Goal: Ask a question

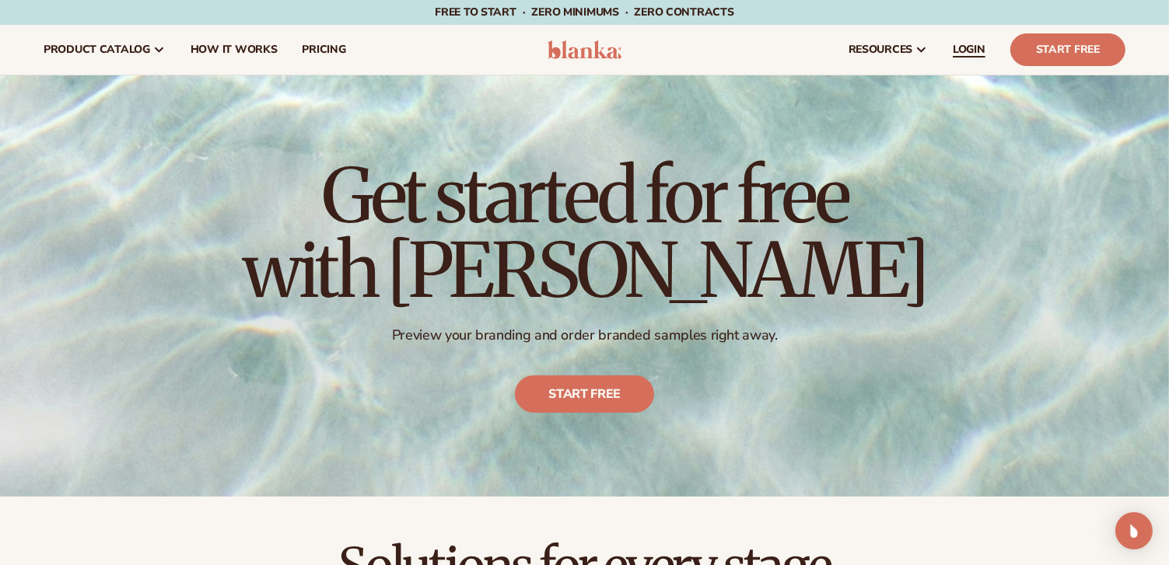
click at [964, 53] on span "LOGIN" at bounding box center [968, 50] width 33 height 12
click at [1120, 529] on div "Open Intercom Messenger" at bounding box center [1133, 531] width 41 height 41
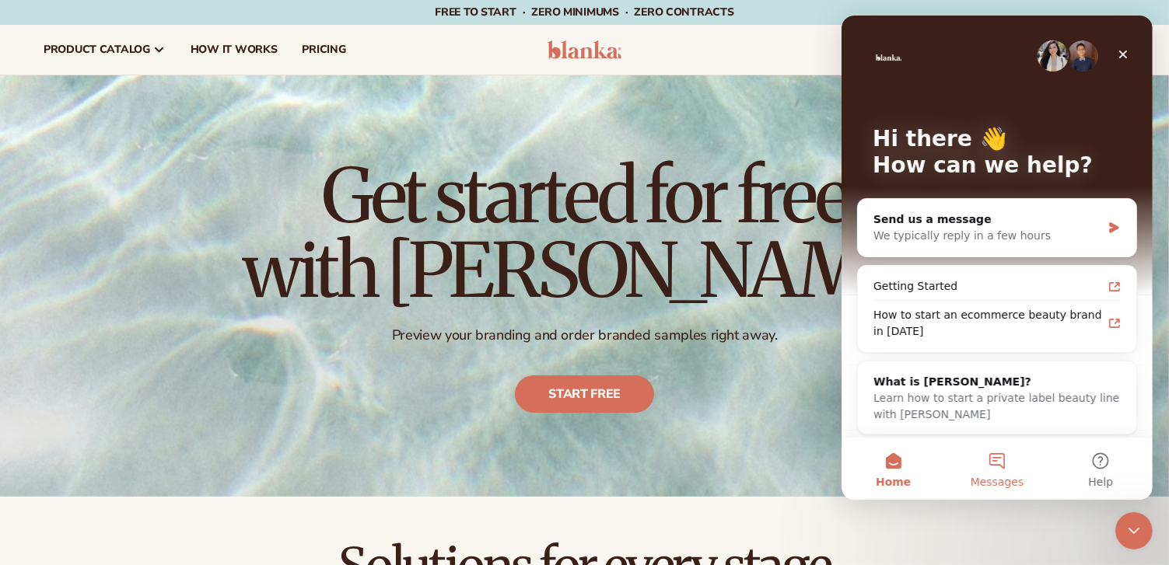
click at [989, 455] on button "Messages" at bounding box center [995, 469] width 103 height 62
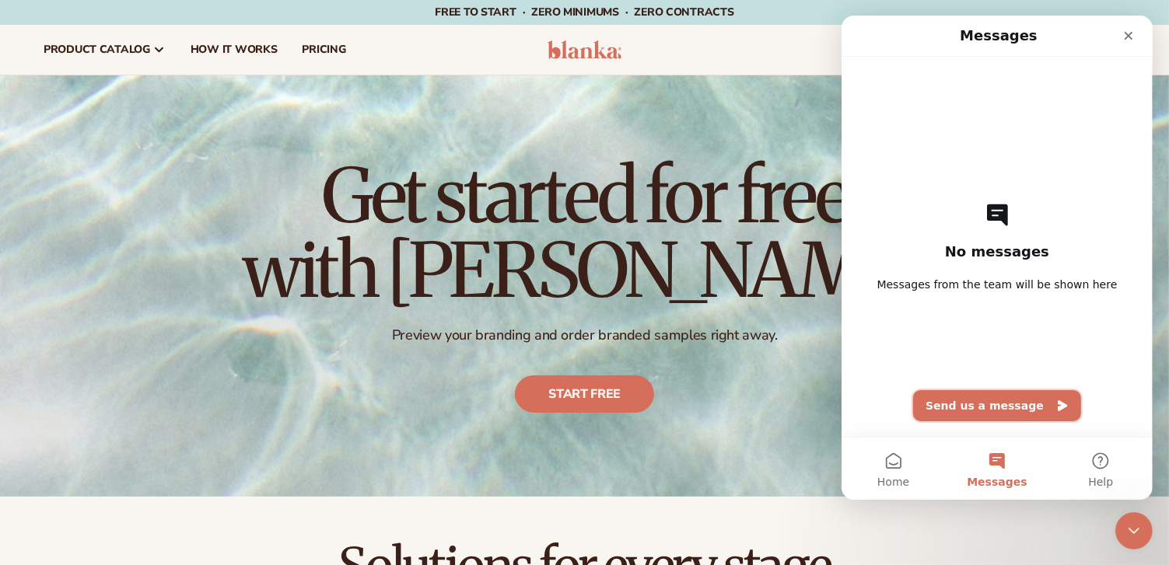
click at [987, 399] on button "Send us a message" at bounding box center [996, 405] width 168 height 31
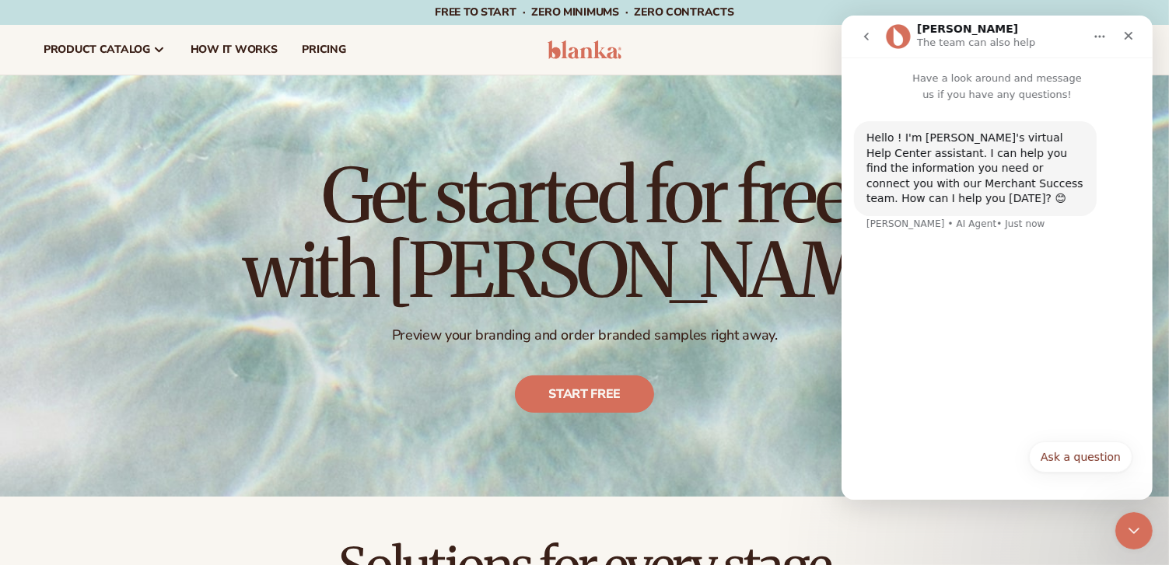
click at [1094, 456] on button "Ask a question" at bounding box center [1079, 457] width 103 height 31
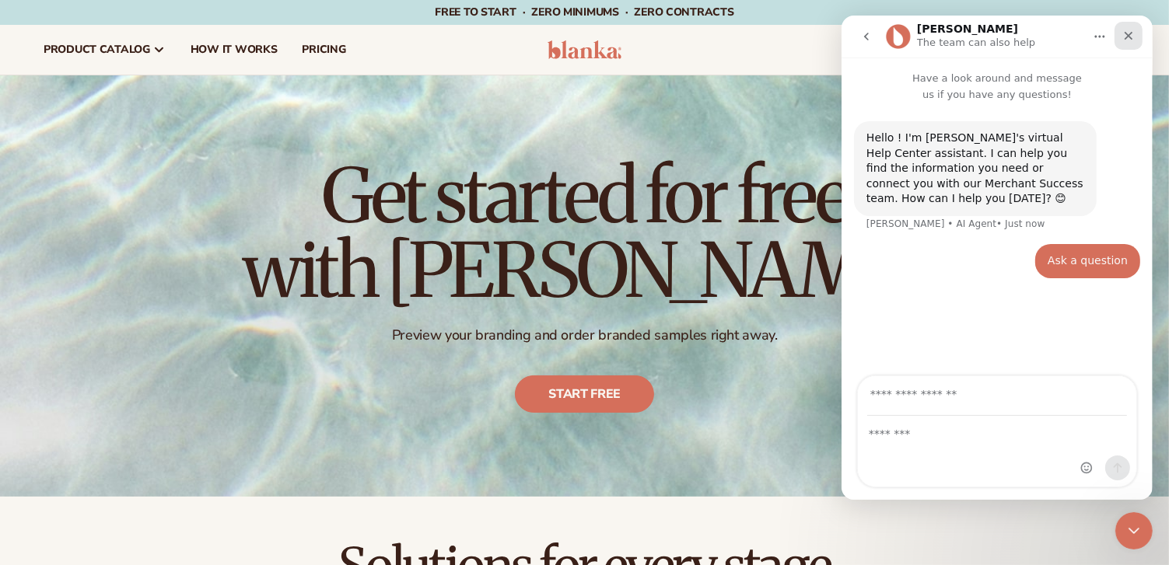
click at [1123, 37] on icon "Close" at bounding box center [1127, 36] width 12 height 12
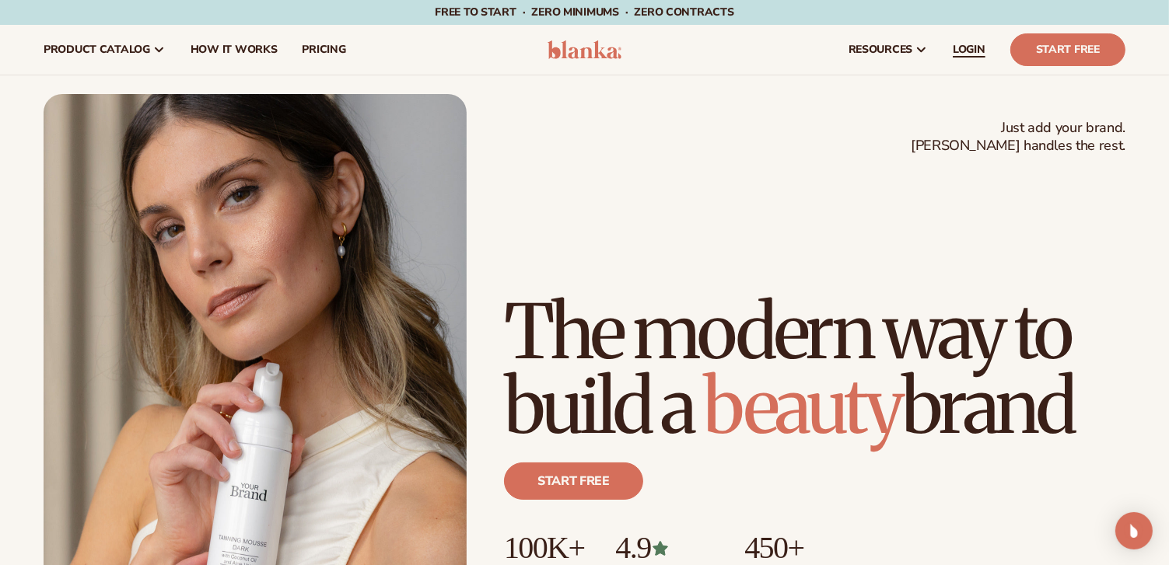
click at [975, 44] on span "LOGIN" at bounding box center [968, 50] width 33 height 12
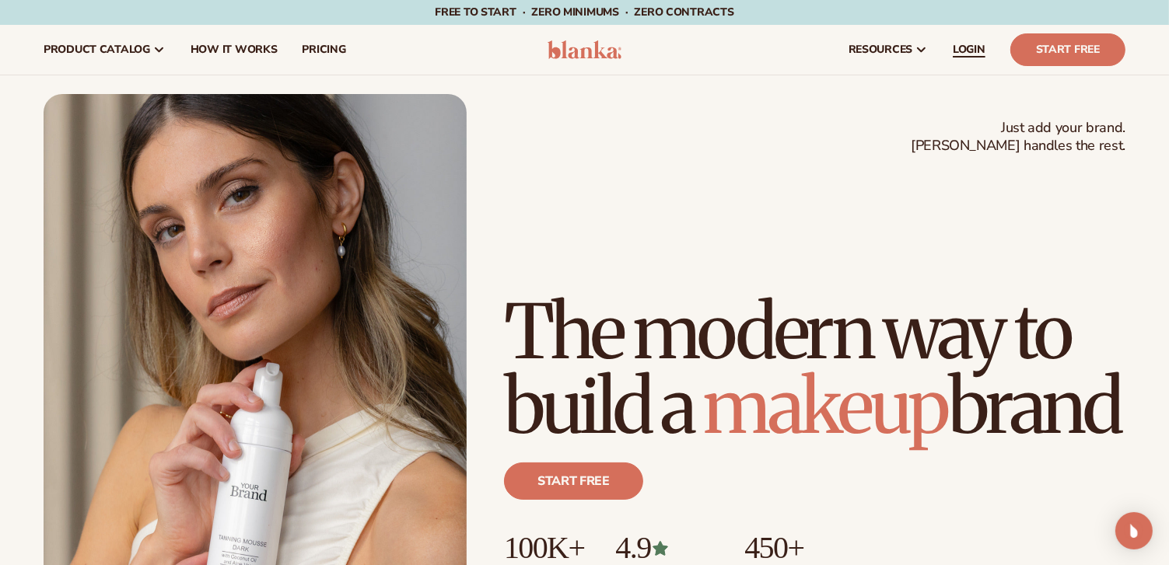
click at [975, 52] on span "LOGIN" at bounding box center [968, 50] width 33 height 12
